Goal: Unclear: Browse casually

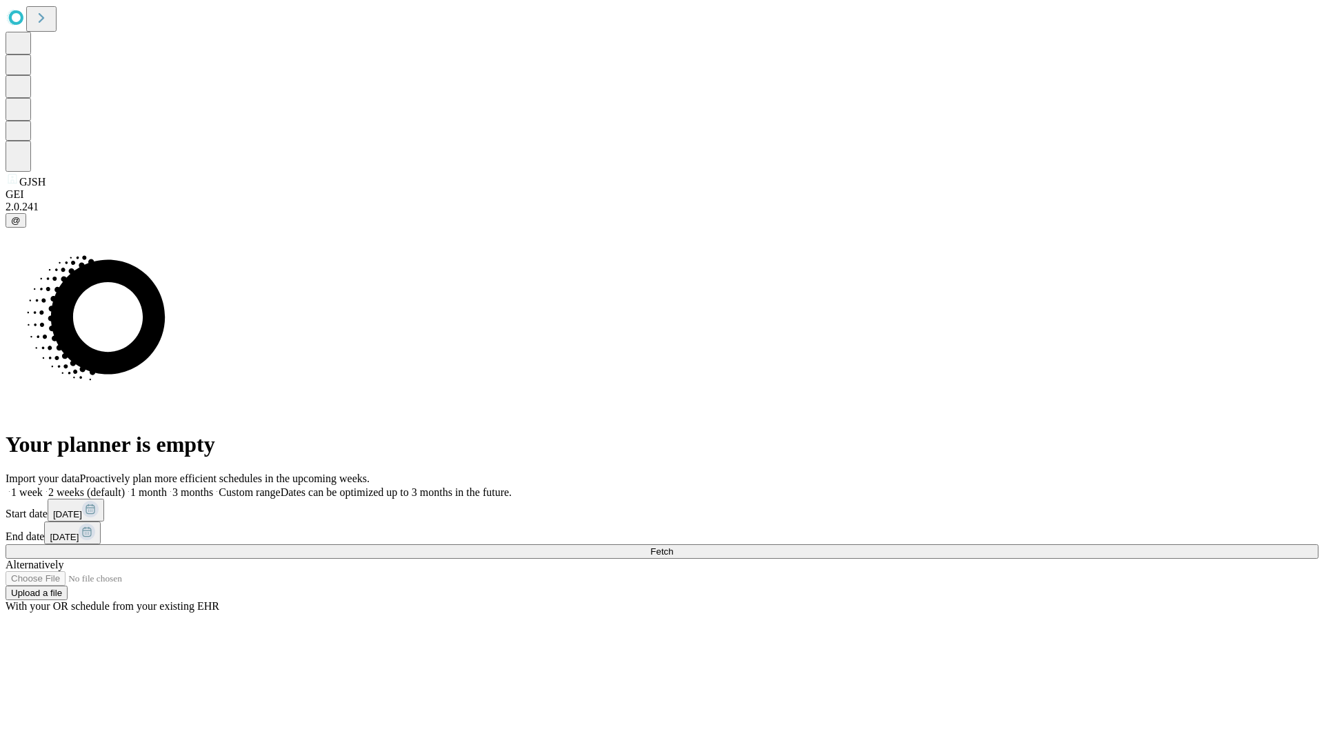
click at [673, 546] on span "Fetch" at bounding box center [661, 551] width 23 height 10
